Goal: Transaction & Acquisition: Obtain resource

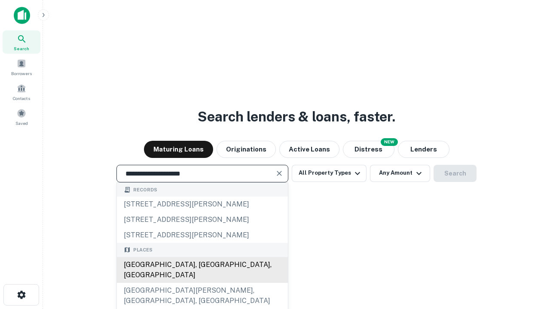
click at [202, 283] on div "[GEOGRAPHIC_DATA], [GEOGRAPHIC_DATA], [GEOGRAPHIC_DATA]" at bounding box center [202, 270] width 171 height 26
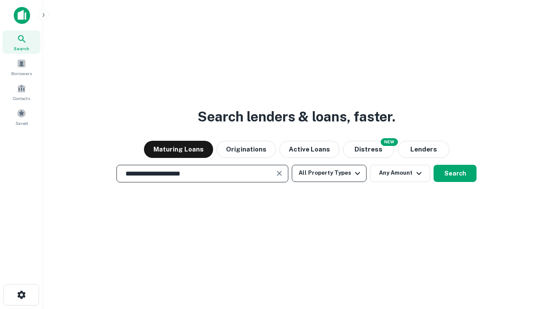
type input "**********"
click at [329, 173] on button "All Property Types" at bounding box center [329, 173] width 75 height 17
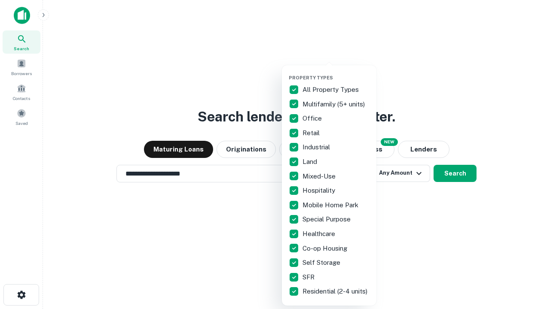
click at [336, 72] on button "button" at bounding box center [336, 72] width 95 height 0
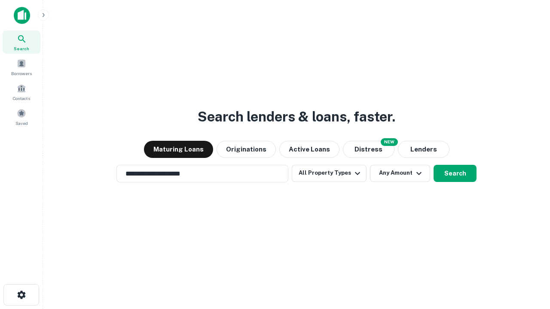
scroll to position [5, 104]
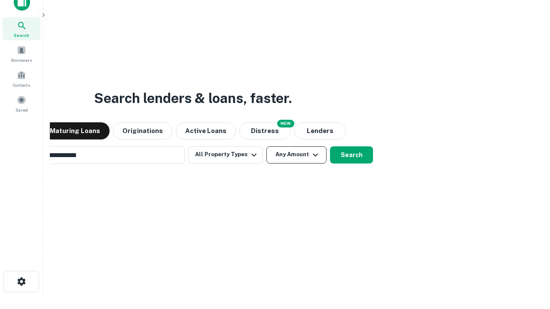
click at [267, 147] on button "Any Amount" at bounding box center [297, 155] width 60 height 17
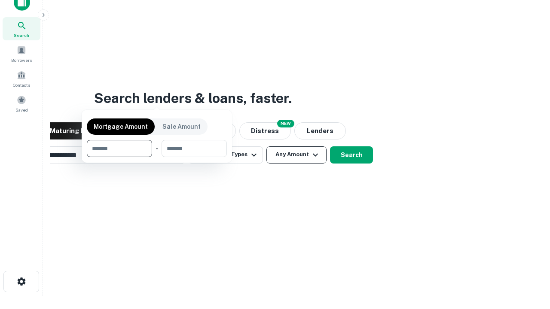
scroll to position [14, 0]
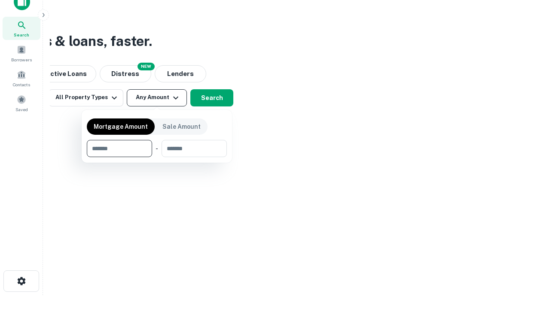
type input "*******"
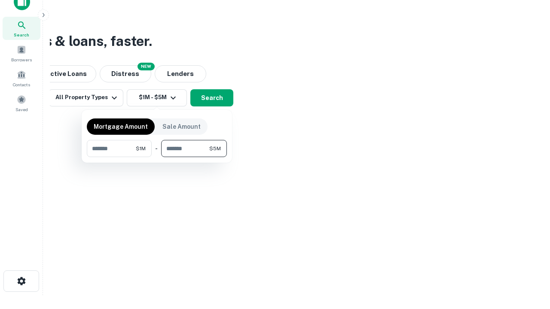
type input "*******"
click at [157, 157] on button "button" at bounding box center [157, 157] width 140 height 0
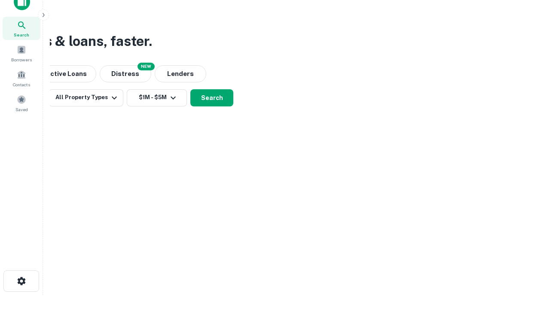
scroll to position [13, 0]
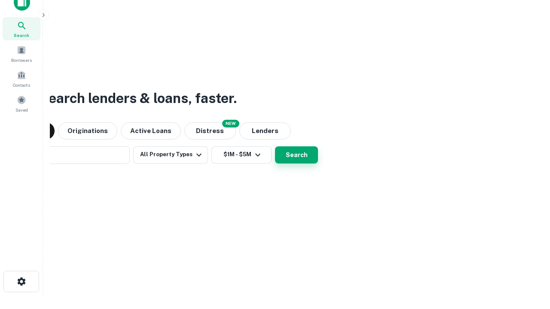
click at [275, 147] on button "Search" at bounding box center [296, 155] width 43 height 17
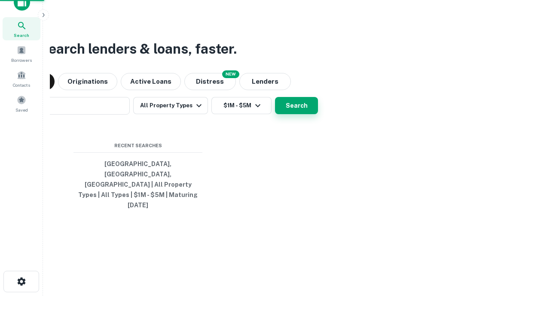
scroll to position [14, 0]
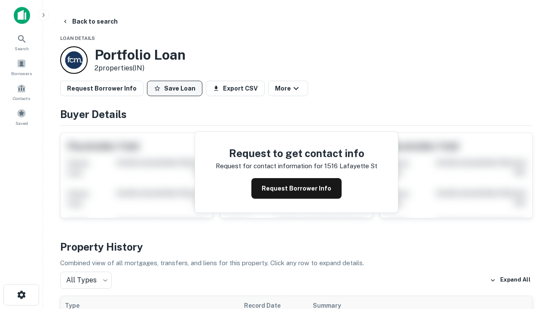
click at [175, 89] on button "Save Loan" at bounding box center [174, 88] width 55 height 15
click at [177, 89] on button "Save Loan" at bounding box center [174, 88] width 55 height 15
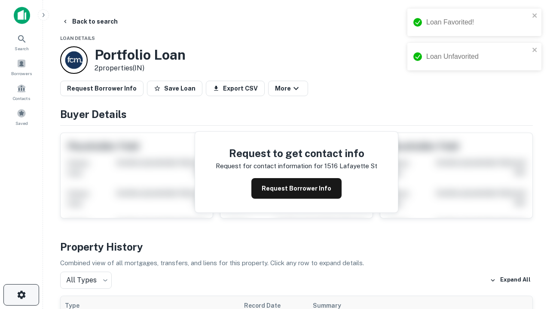
click at [21, 295] on icon "button" at bounding box center [21, 295] width 10 height 10
